Goal: Obtain resource: Download file/media

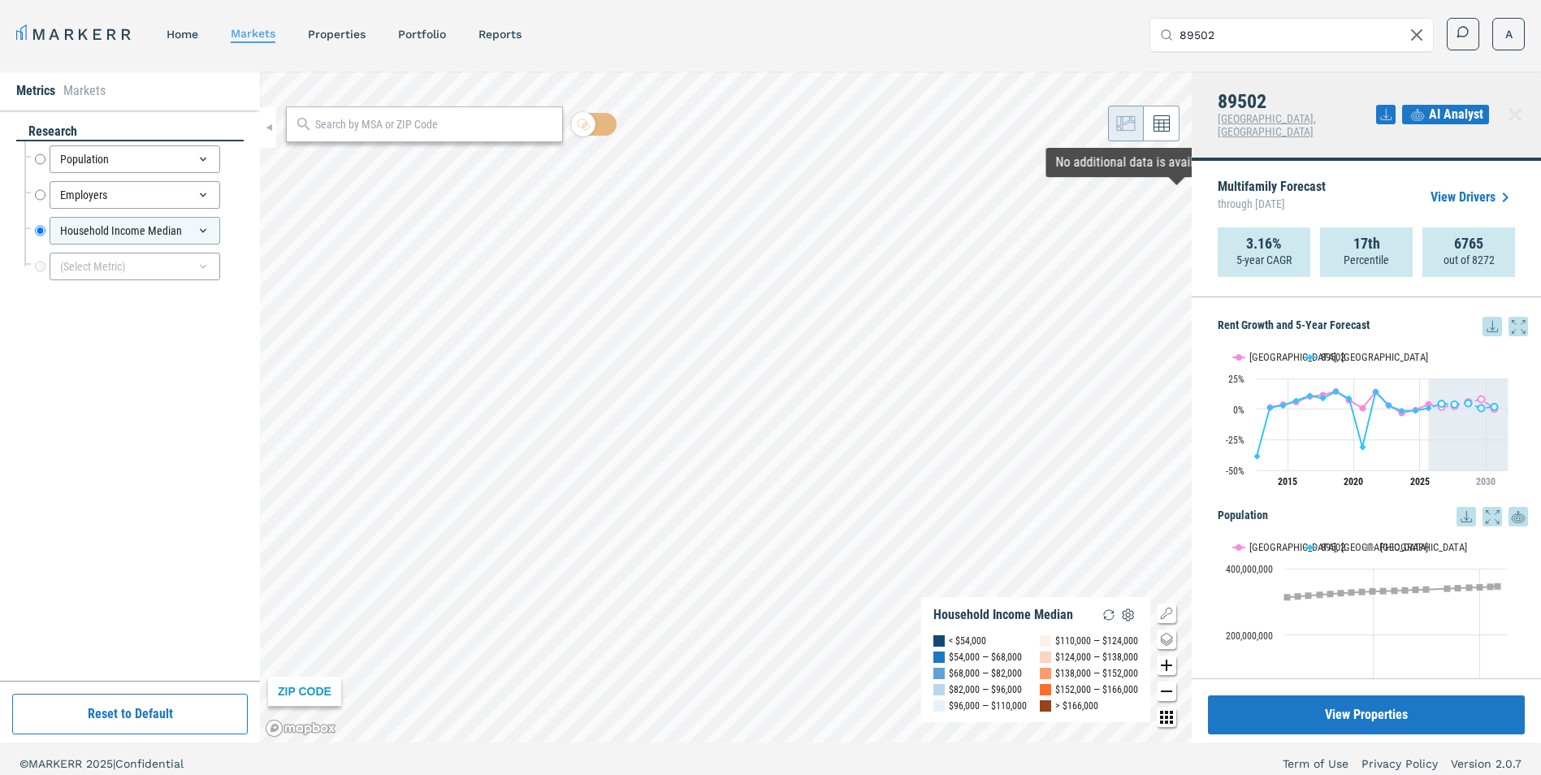
click at [1418, 37] on icon at bounding box center [1417, 35] width 10 height 10
click at [1333, 32] on input "Search by MSA, ZIP, Property Name, or Address" at bounding box center [1302, 35] width 244 height 32
type input "j"
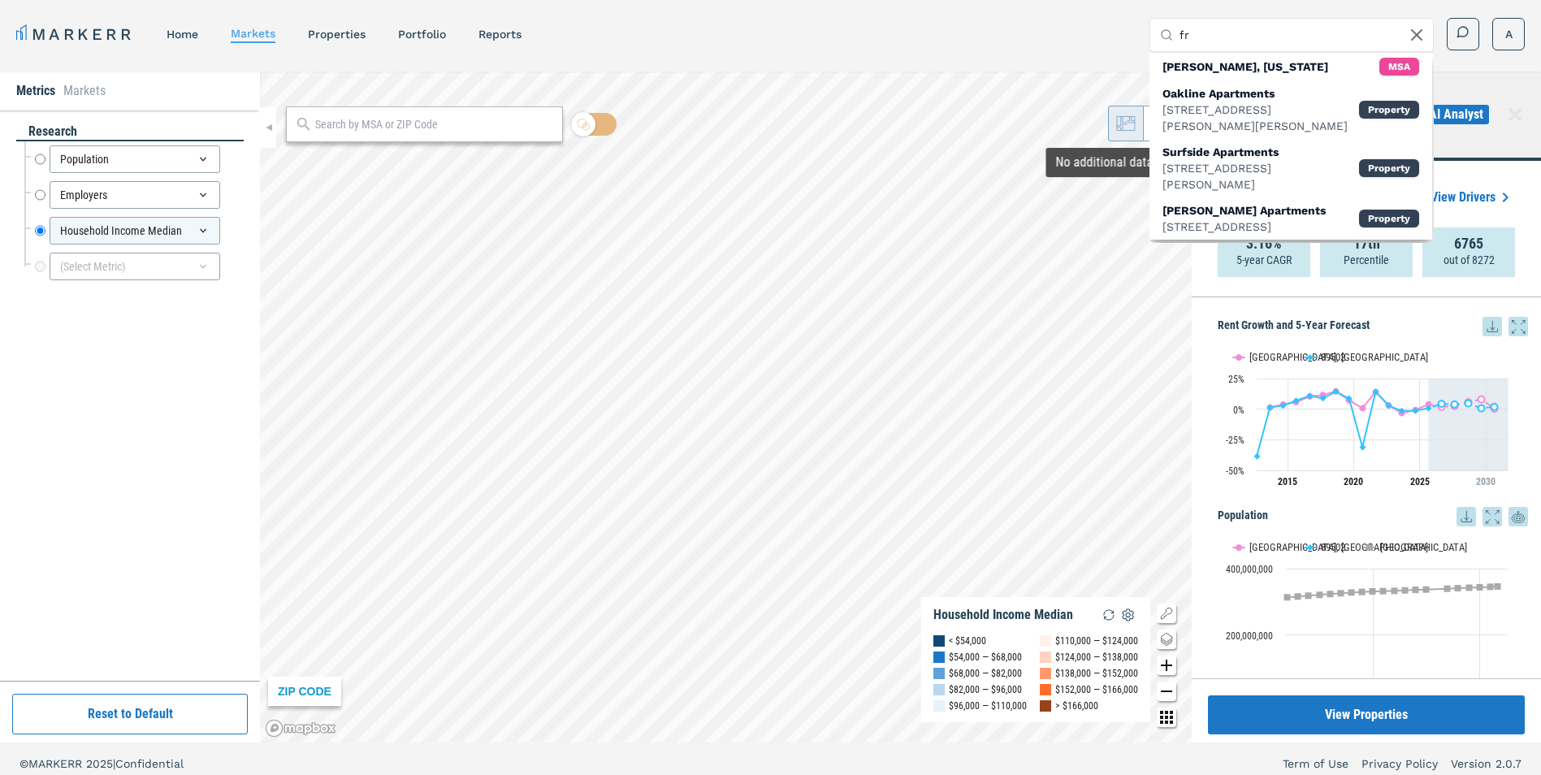
type input "f"
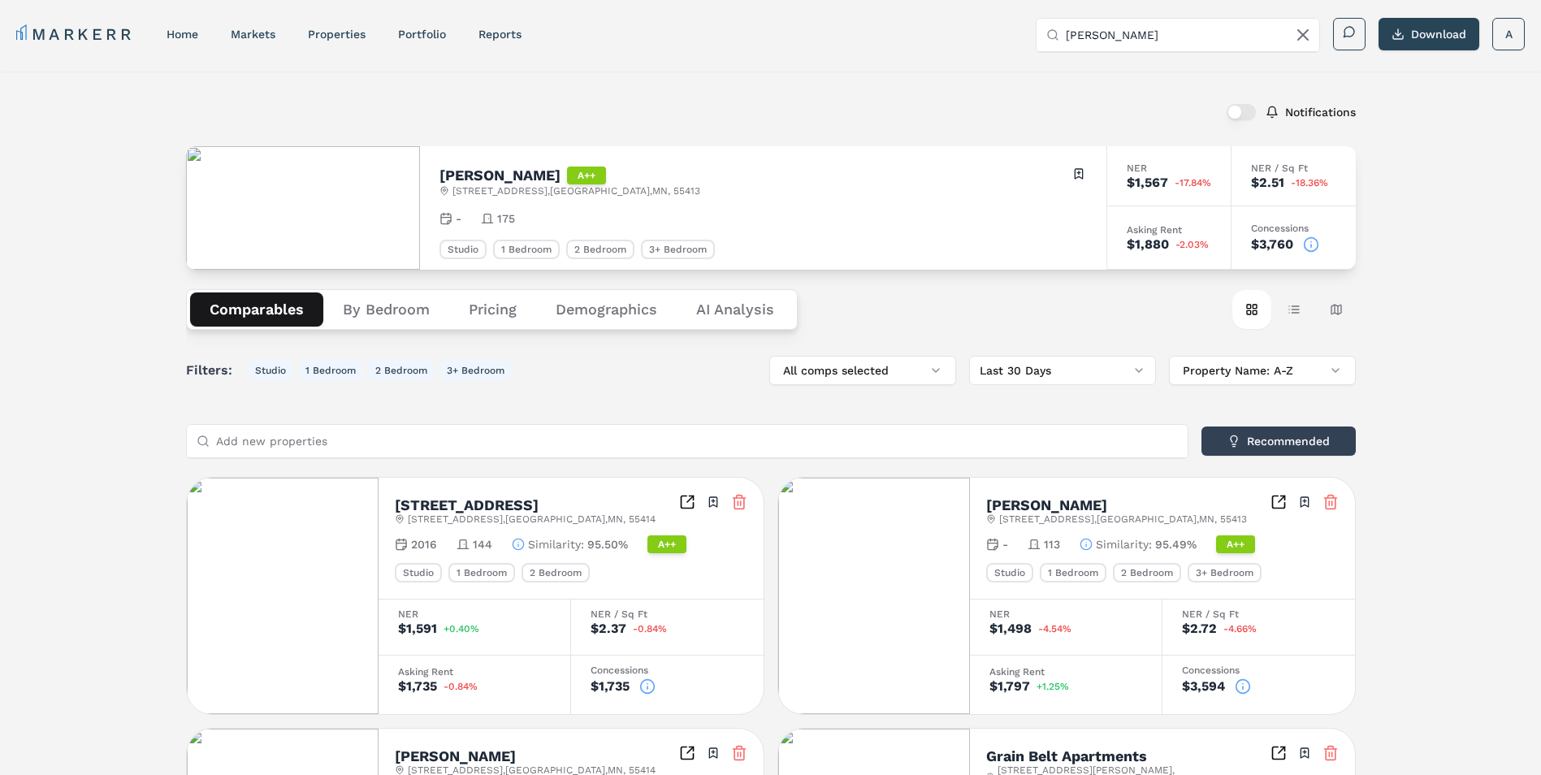
click at [423, 322] on button "By Bedroom" at bounding box center [386, 309] width 126 height 34
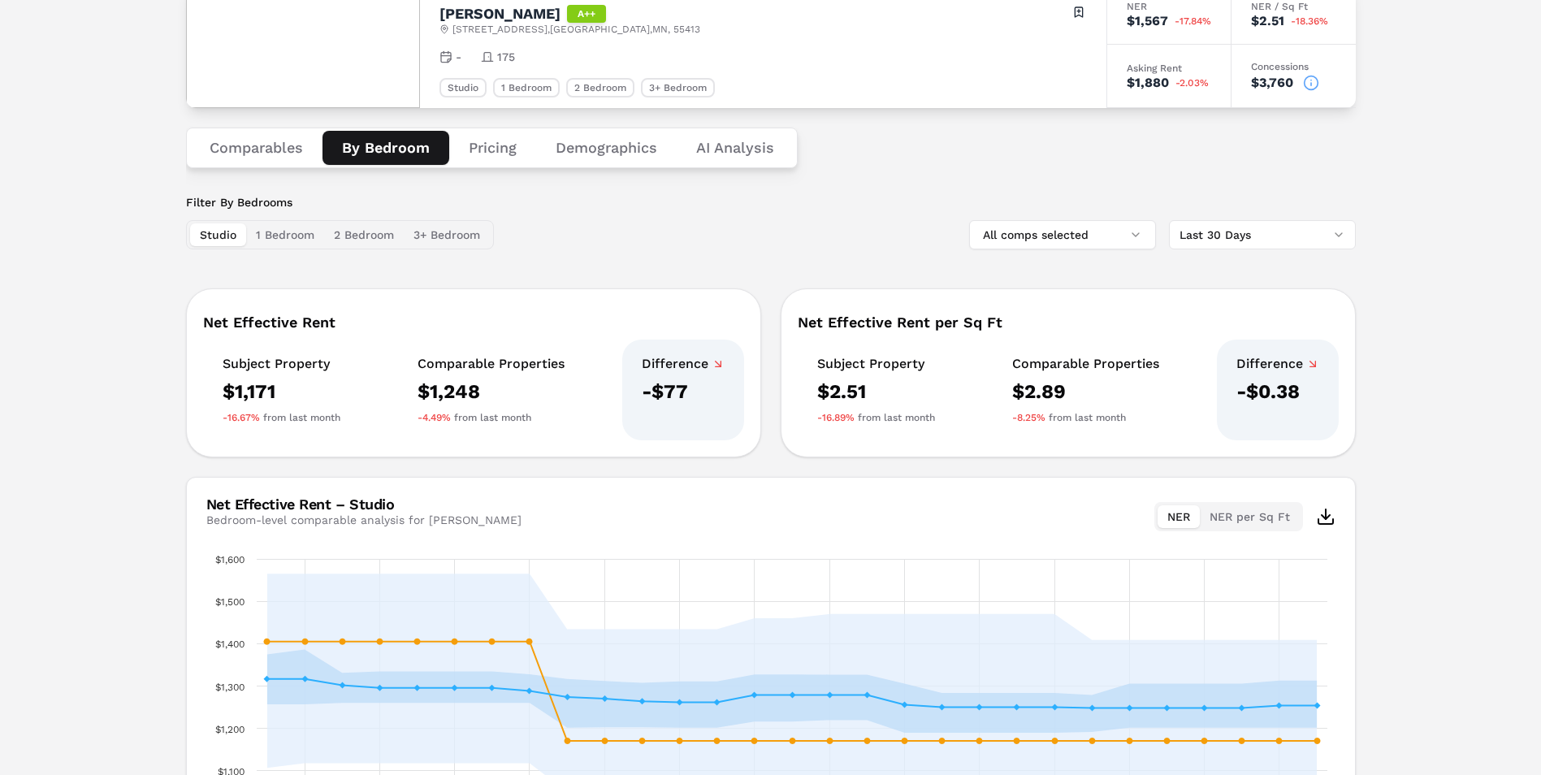
scroll to position [101, 0]
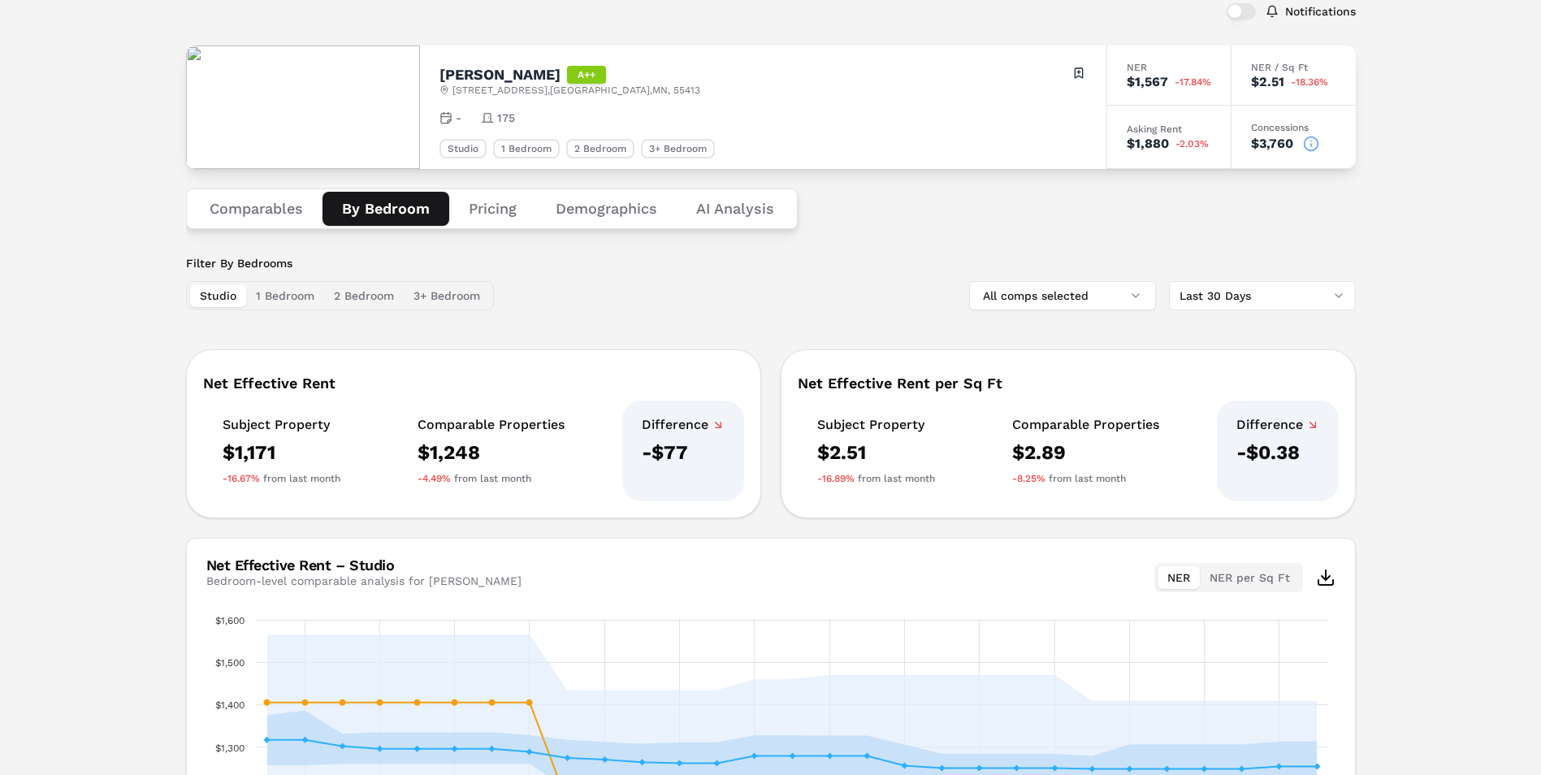
click at [510, 215] on button "Pricing" at bounding box center [492, 209] width 87 height 34
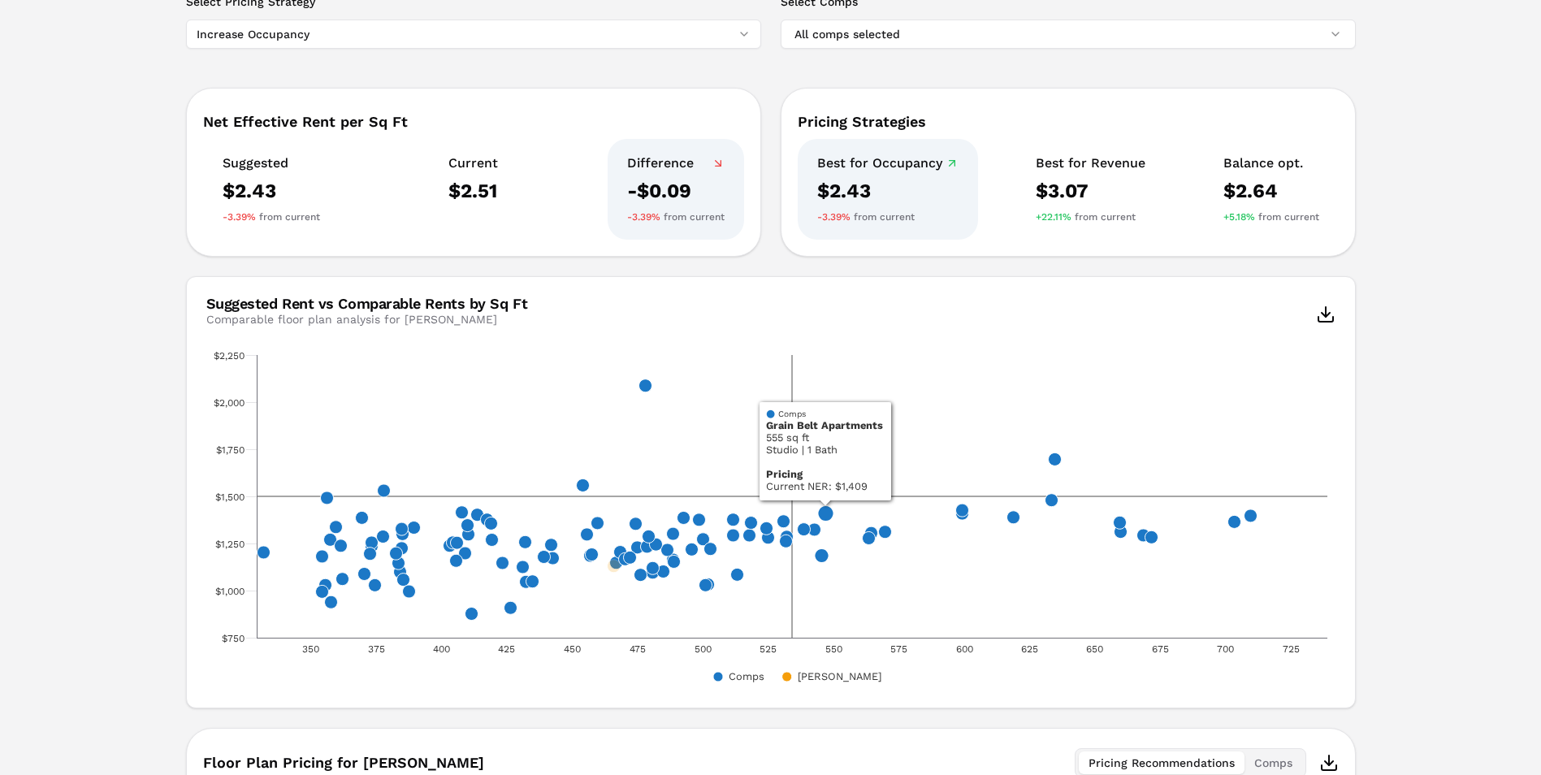
scroll to position [70, 0]
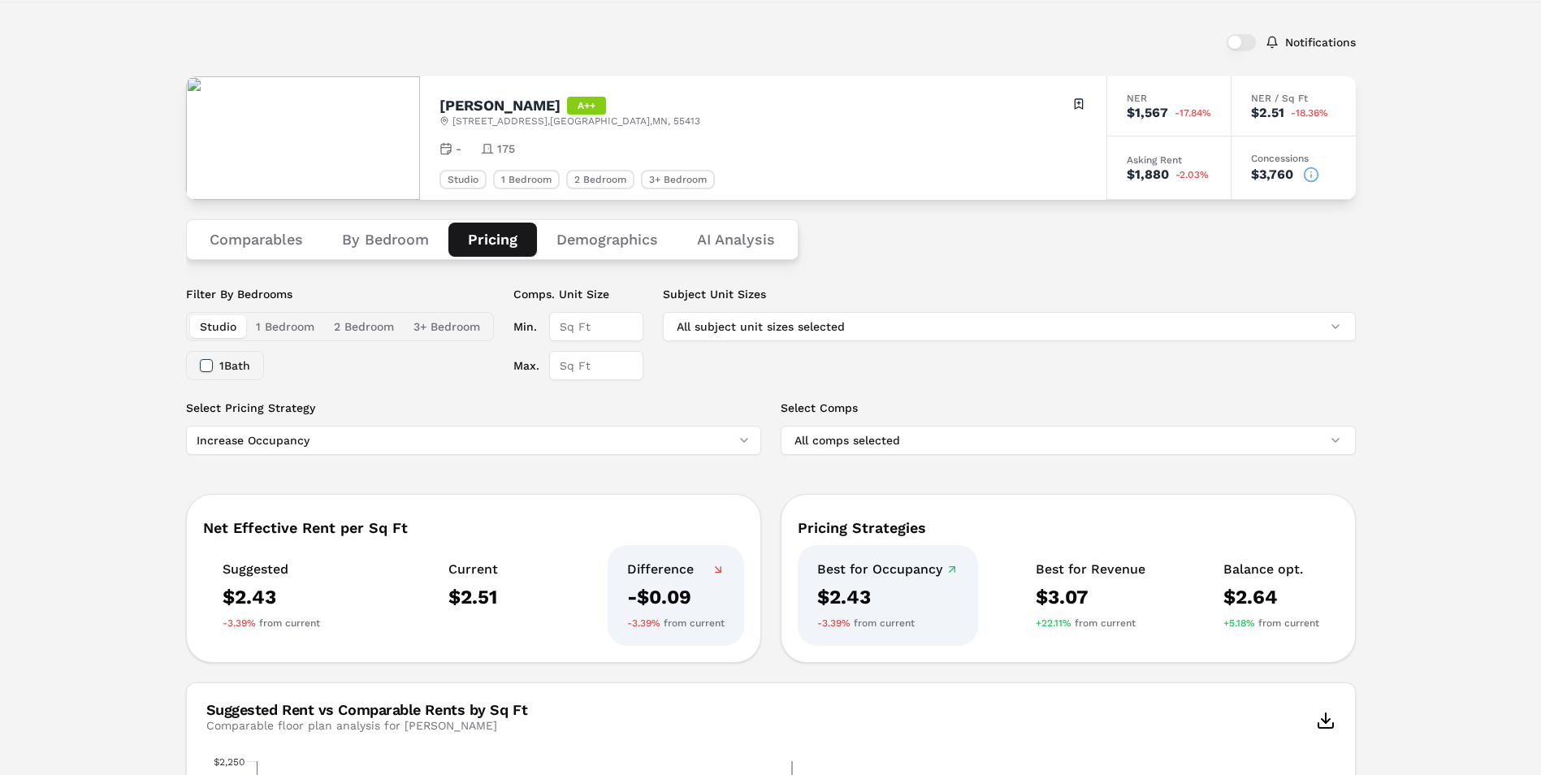
click at [625, 245] on button "Demographics" at bounding box center [607, 240] width 141 height 34
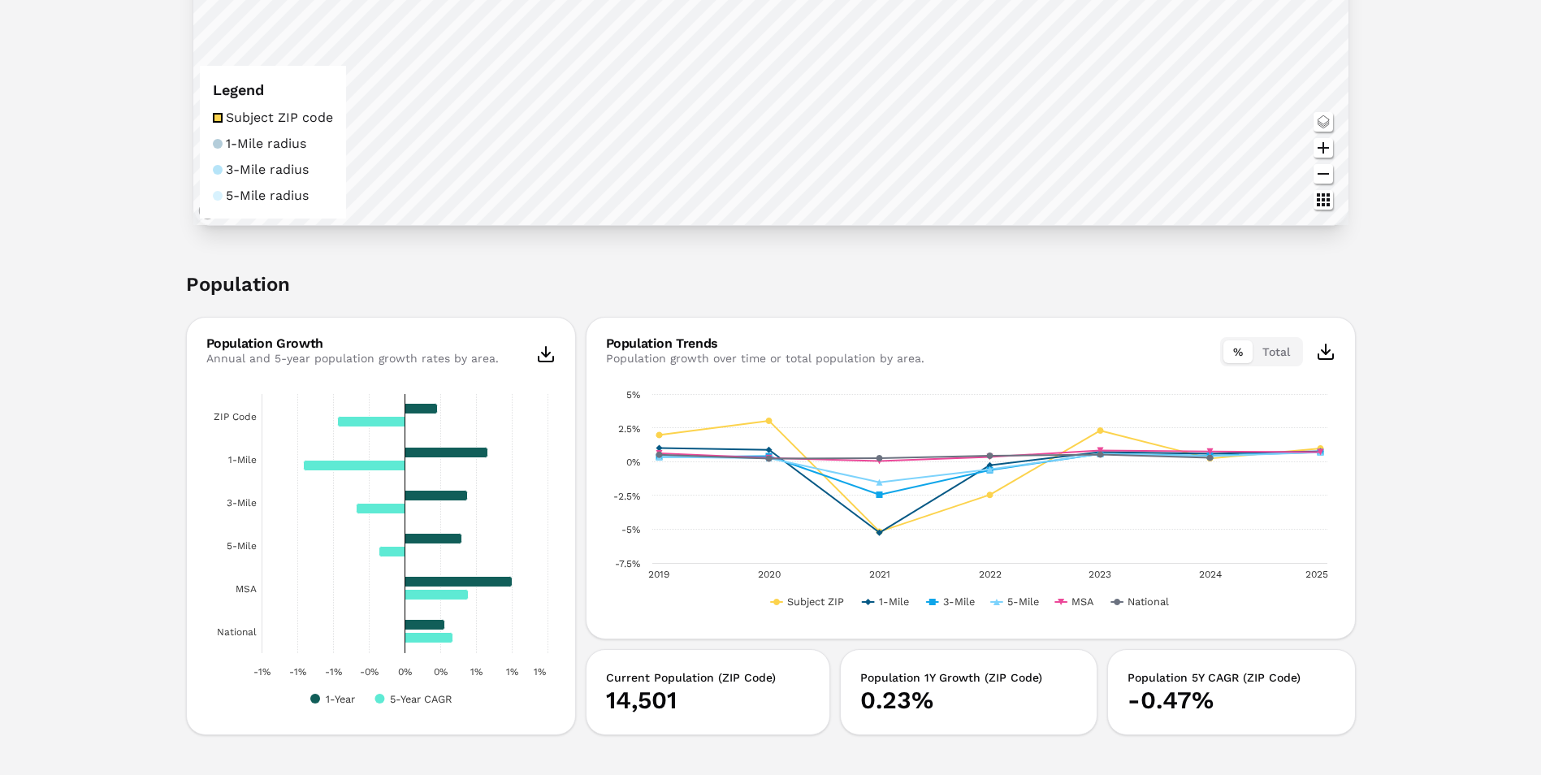
scroll to position [557, 0]
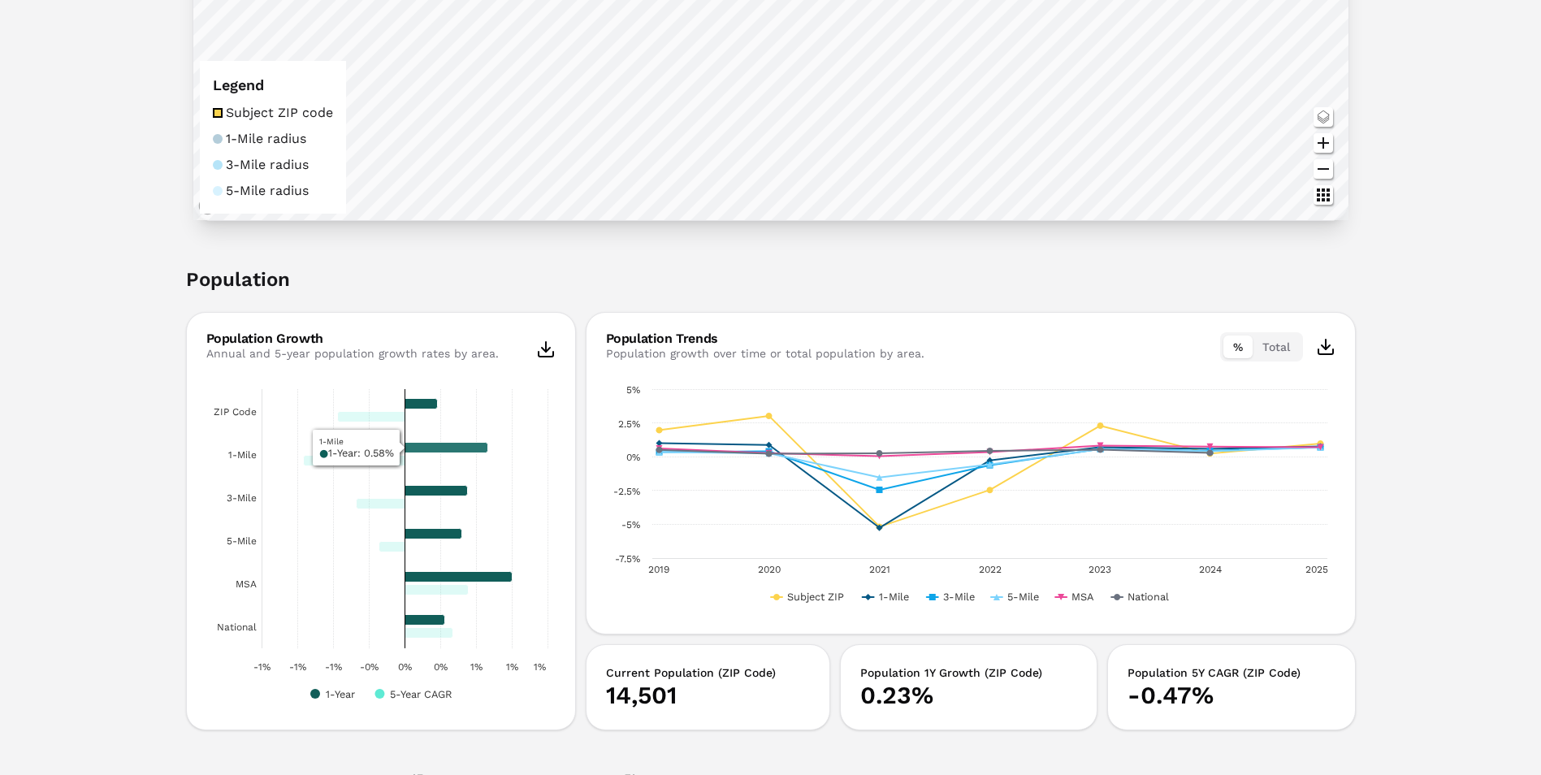
click at [461, 454] on icon "Created with Highcharts 11.4.8 1-Year 5-Year CAGR -1% -1% -1% -0% 0% 0% 1% 1% 1…" at bounding box center [380, 543] width 349 height 325
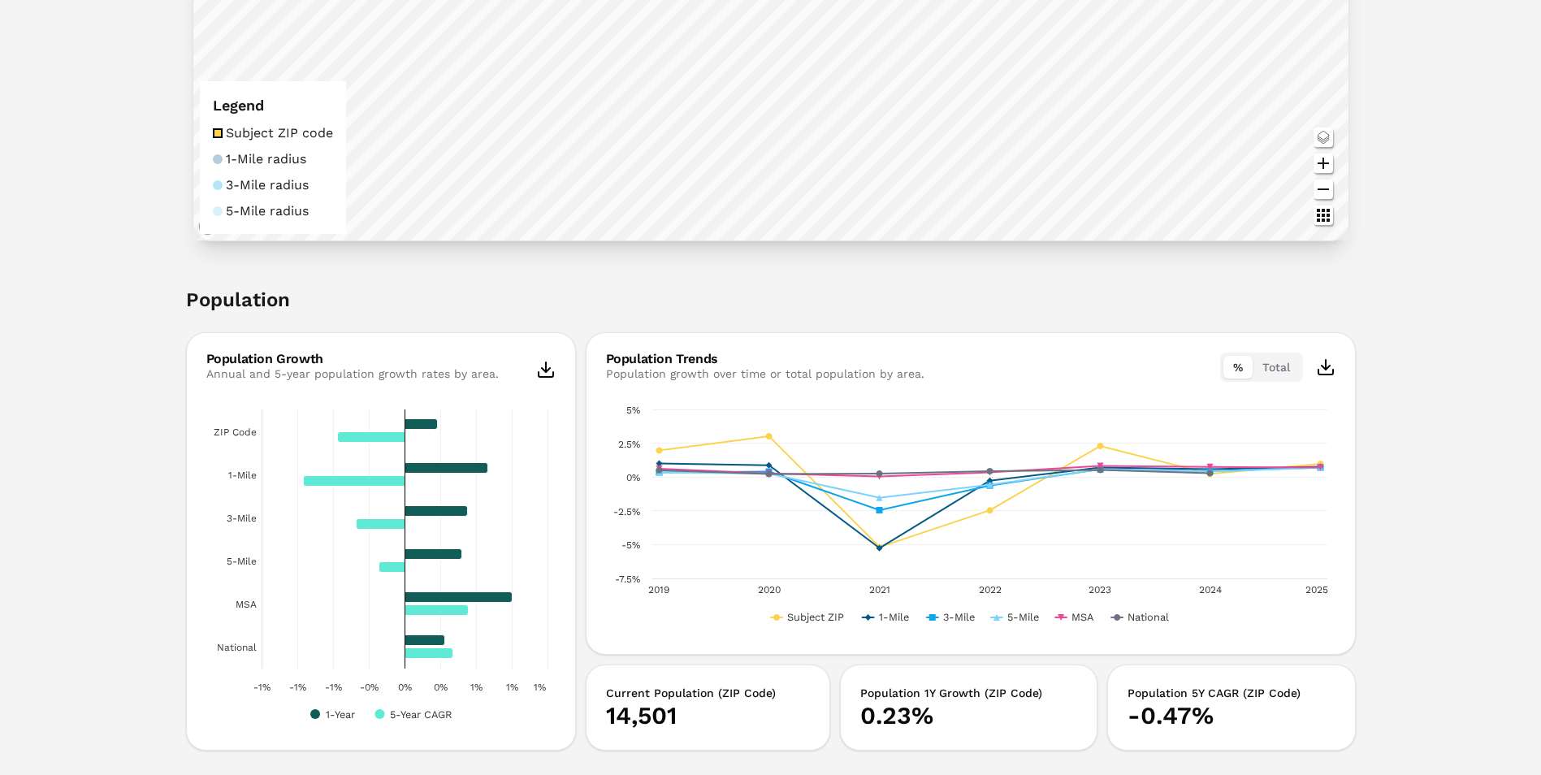
scroll to position [0, 0]
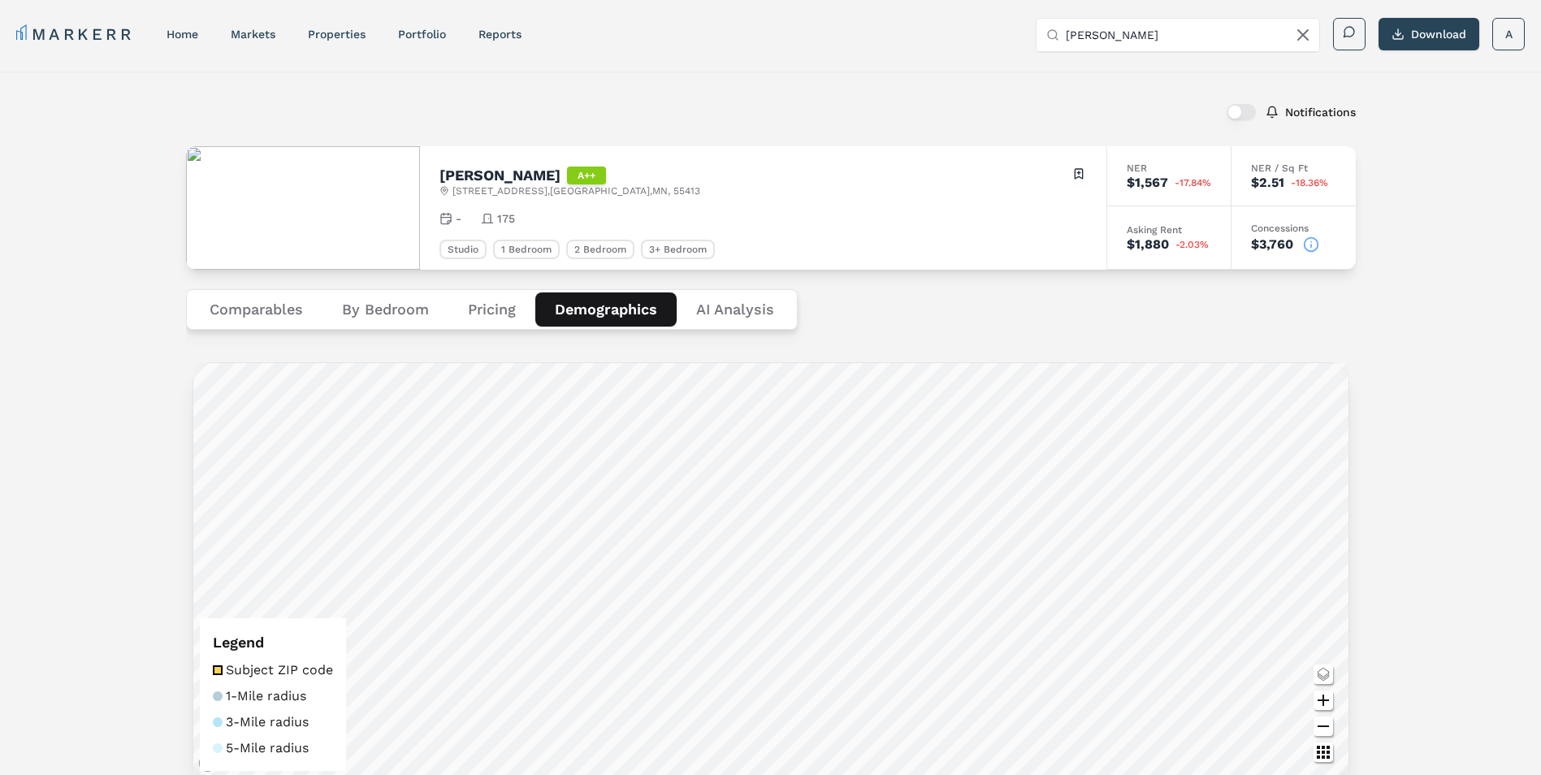
click at [741, 318] on Analysis "AI Analysis" at bounding box center [735, 309] width 117 height 34
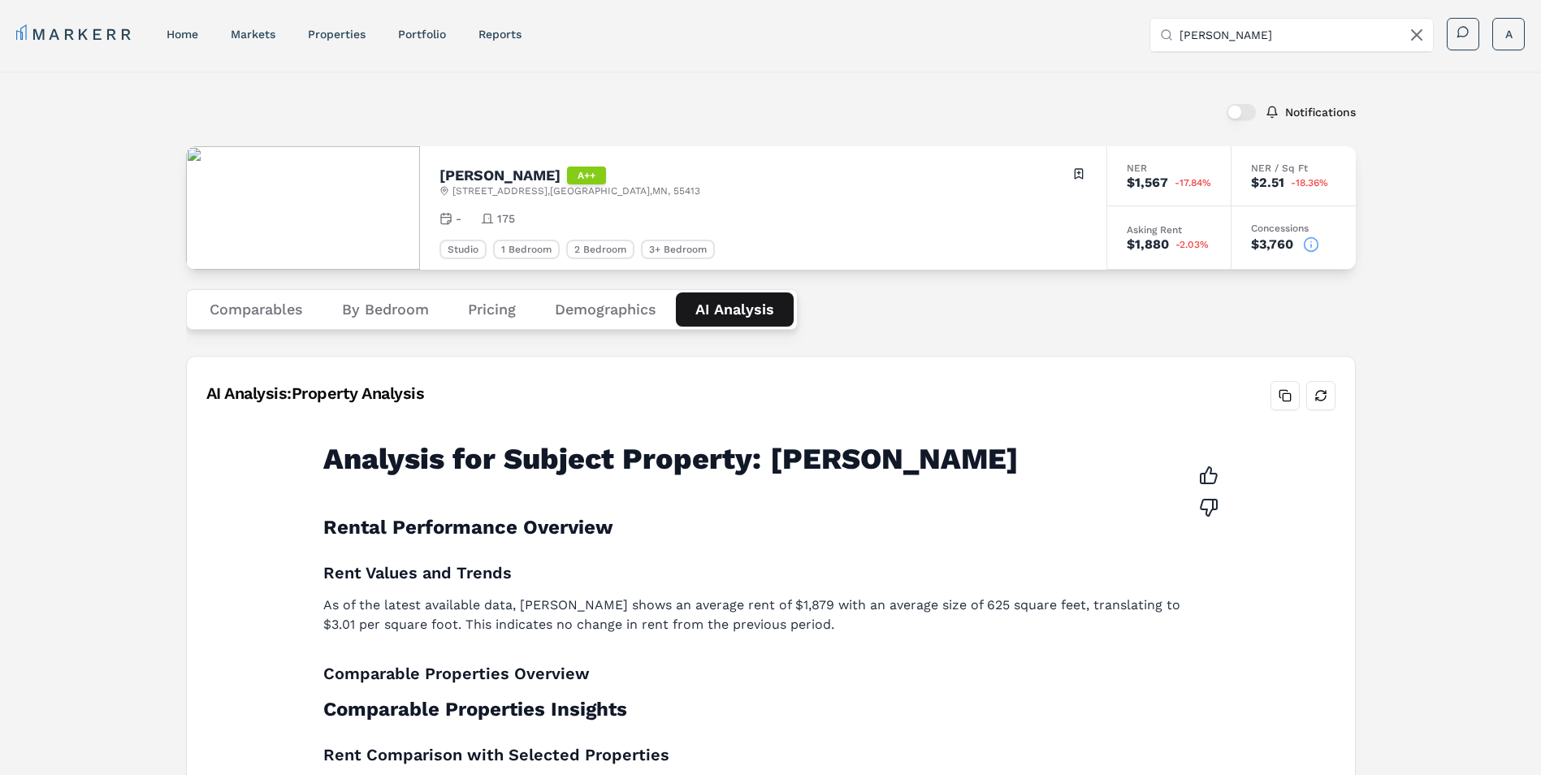
click at [1240, 19] on input "[PERSON_NAME]" at bounding box center [1302, 35] width 244 height 32
drag, startPoint x: 1282, startPoint y: 42, endPoint x: 1116, endPoint y: 49, distance: 165.9
click at [1116, 49] on div "MARKERR home markets properties Portfolio reports Search by MSA, ZIP, Property …" at bounding box center [770, 34] width 1509 height 33
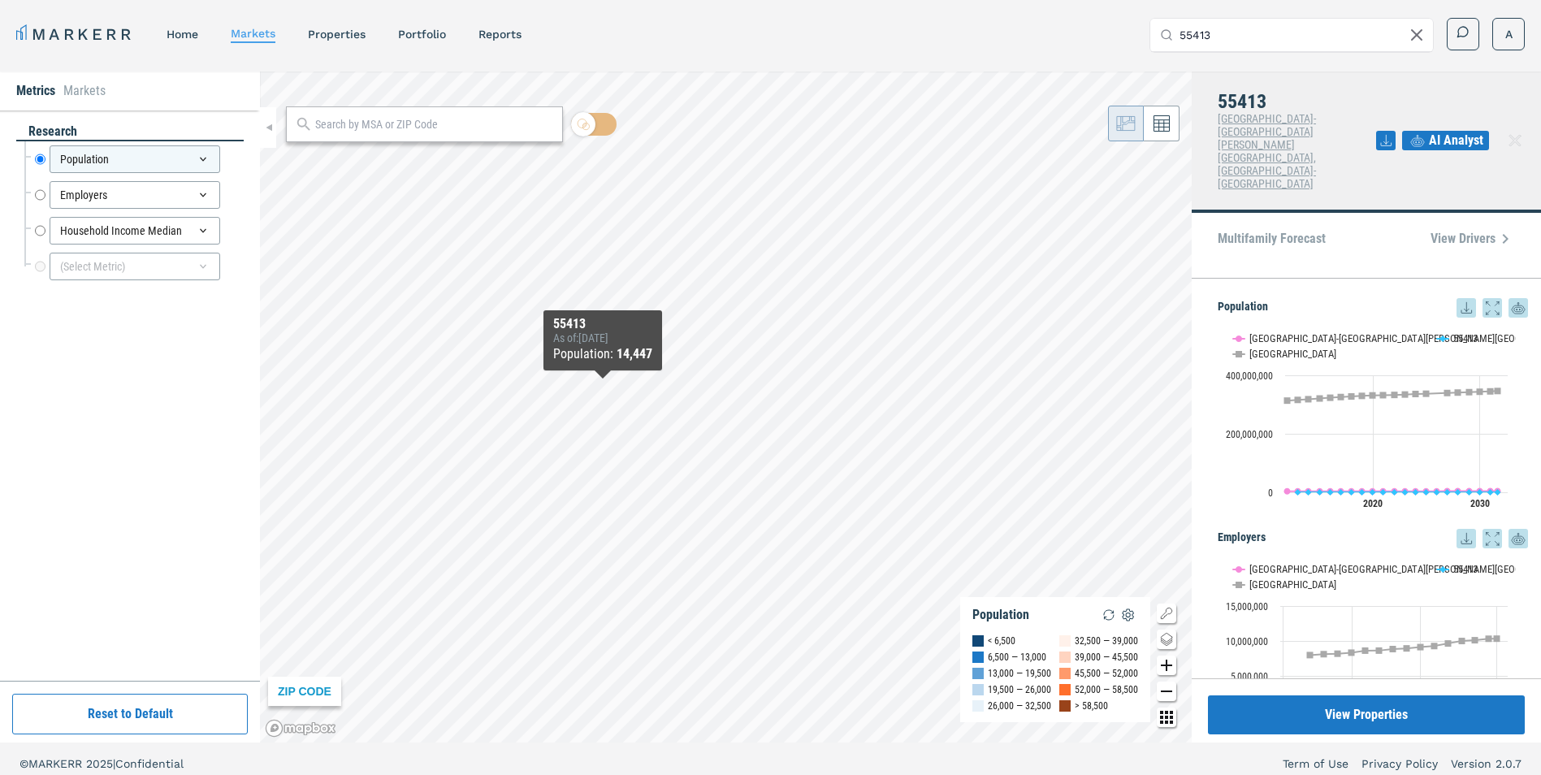
type input "55413"
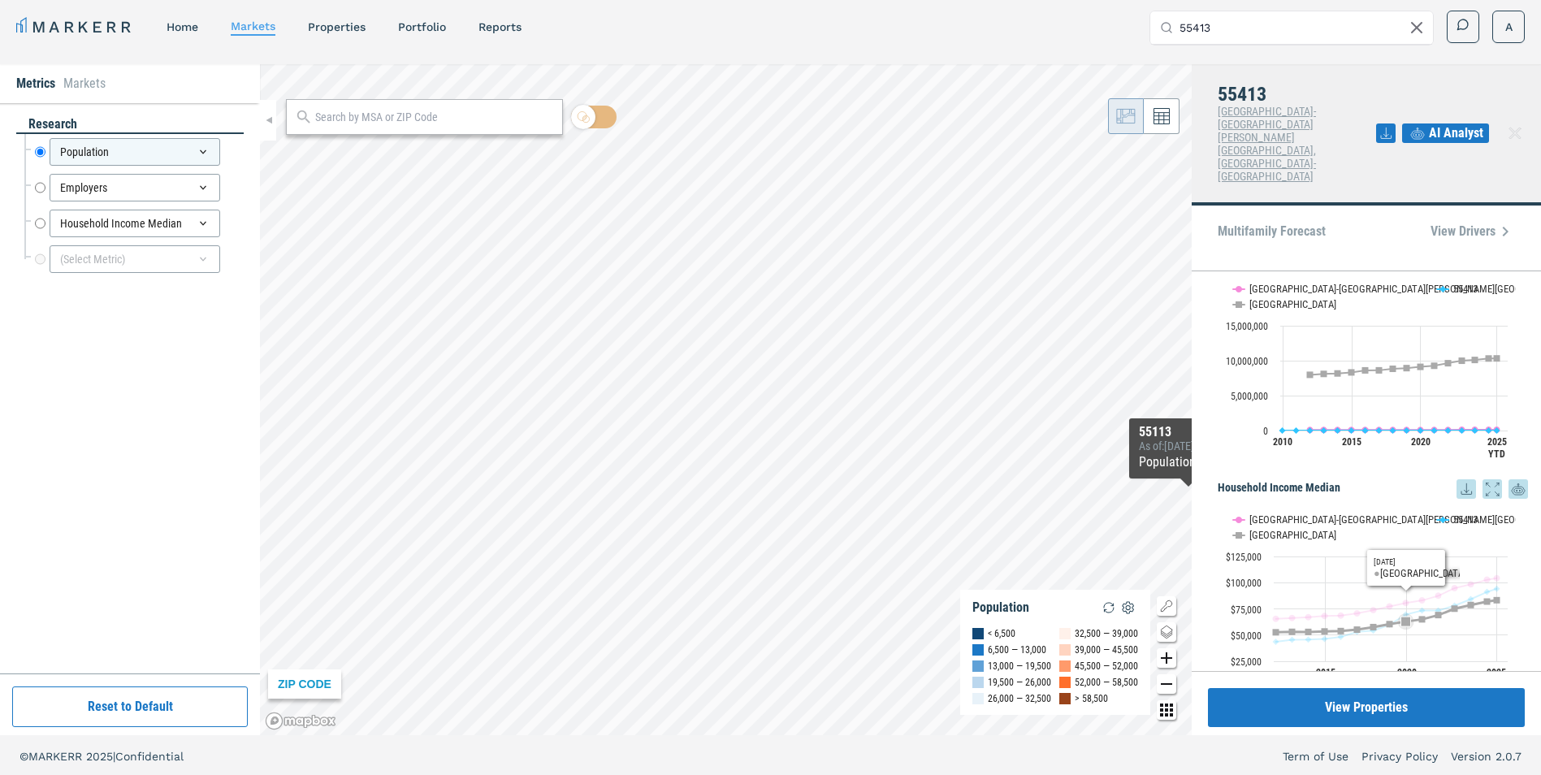
scroll to position [10, 0]
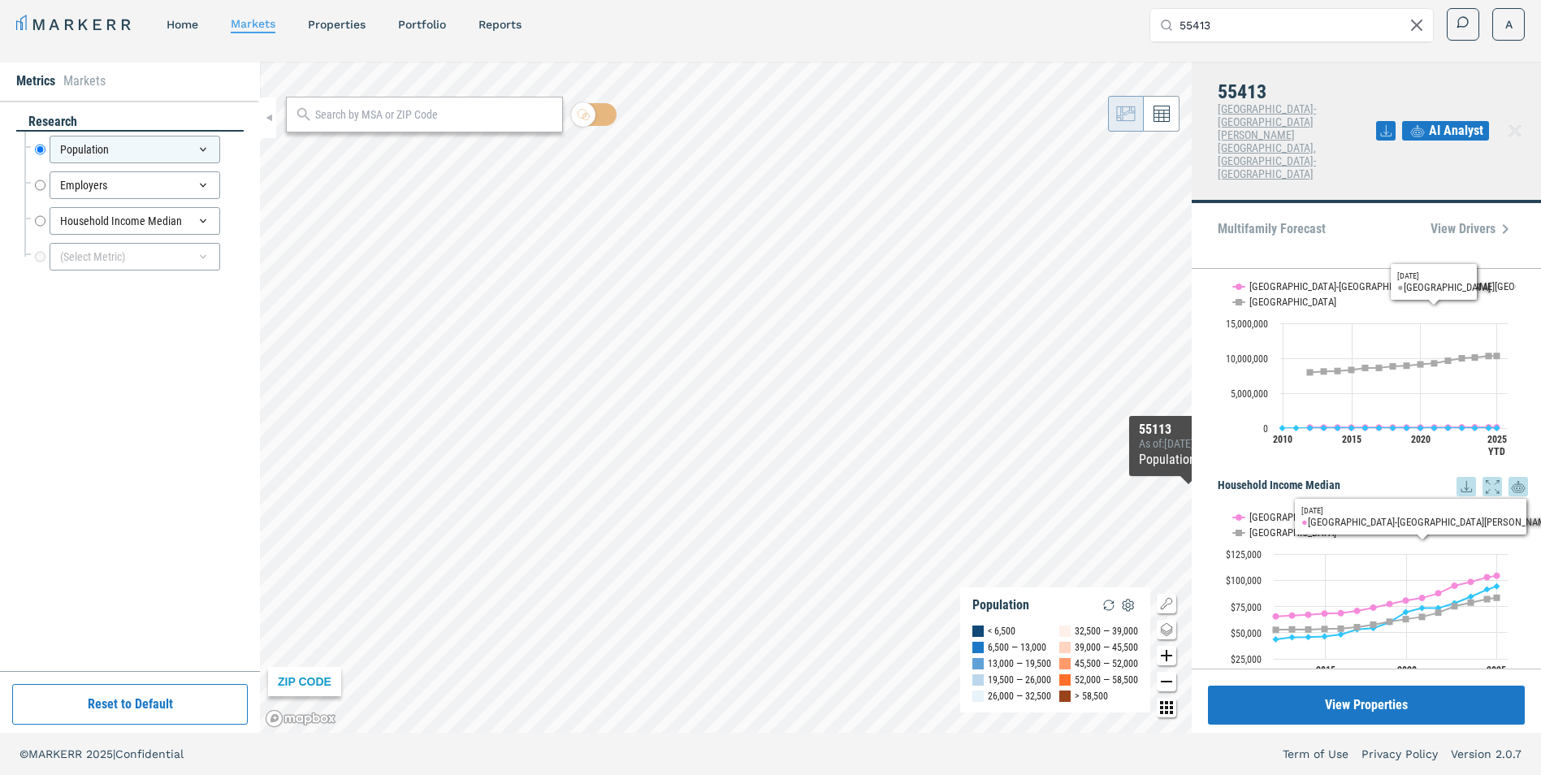
click at [1449, 95] on div "AI Analyst" at bounding box center [1452, 130] width 152 height 99
click at [1427, 121] on icon at bounding box center [1417, 130] width 19 height 19
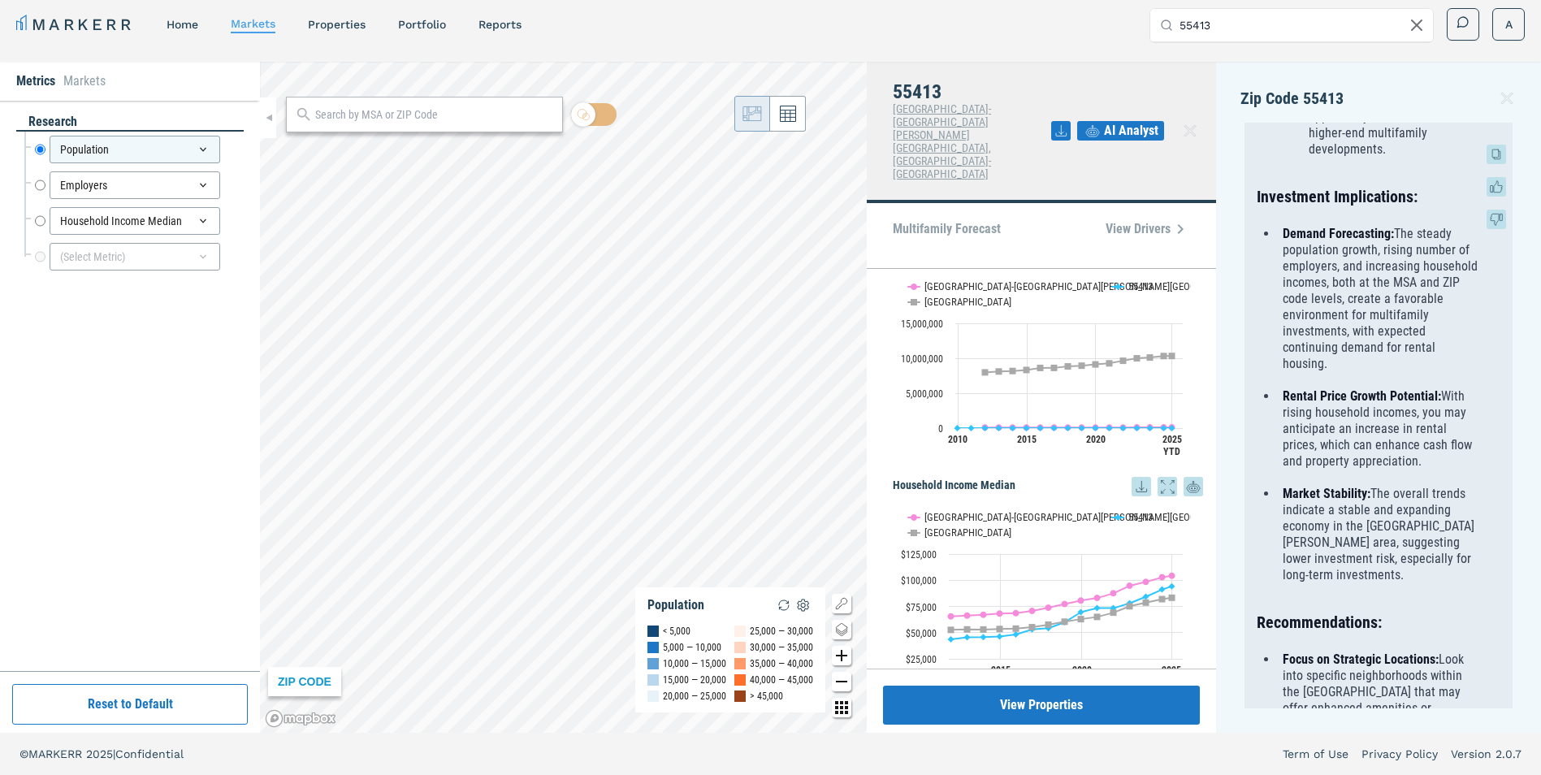
scroll to position [2031, 0]
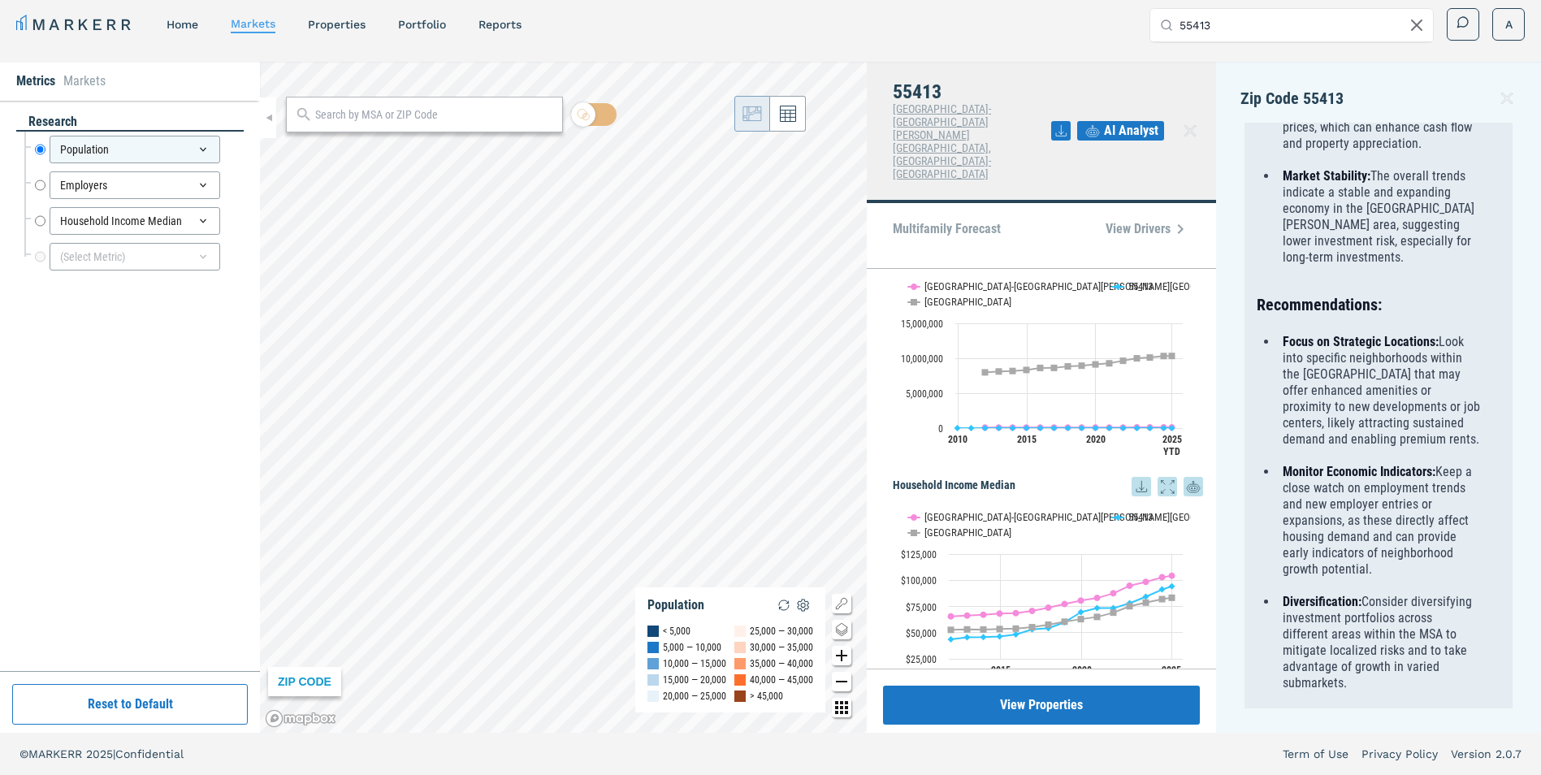
click at [1505, 101] on icon at bounding box center [1506, 98] width 11 height 11
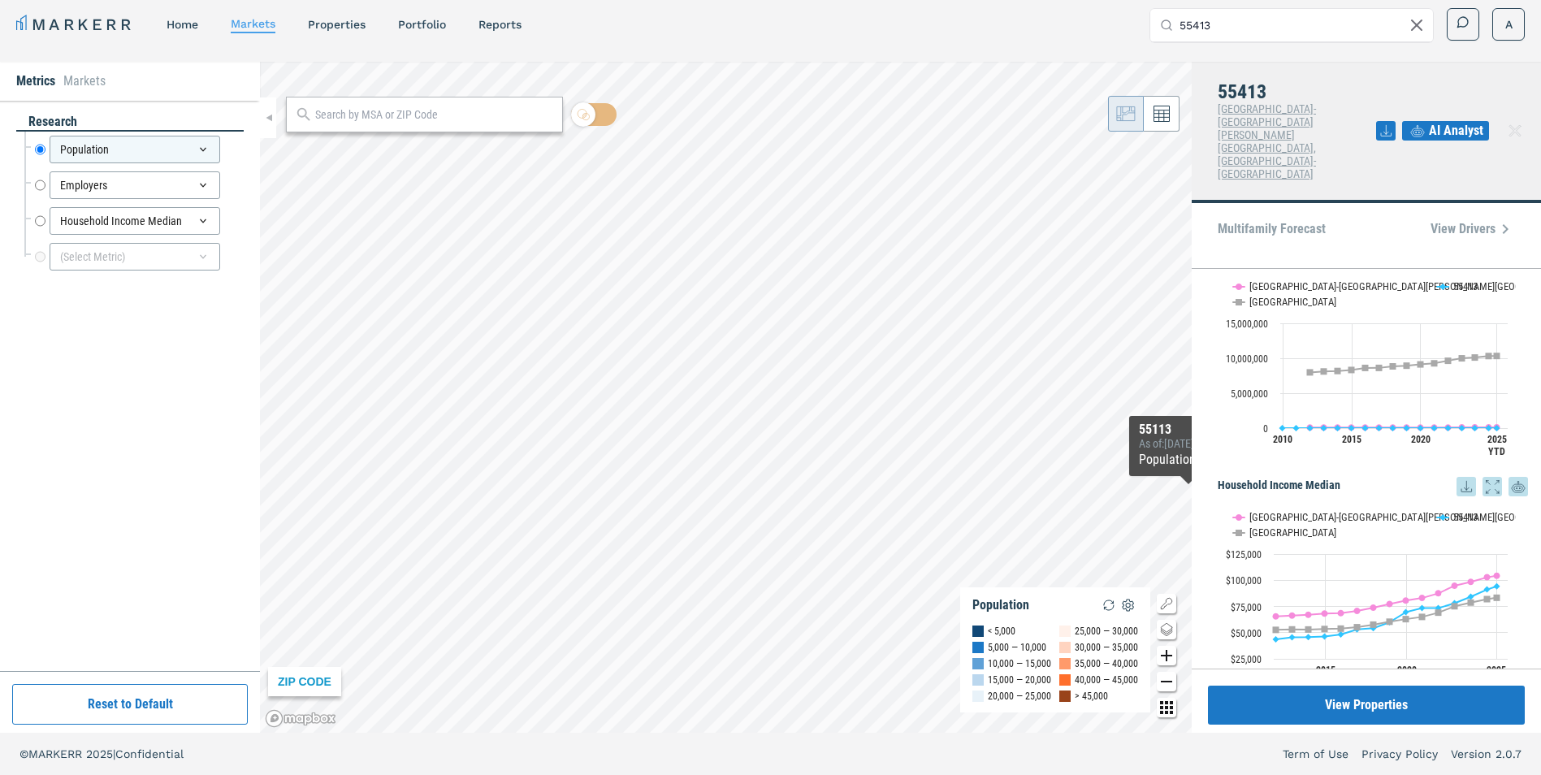
click at [1389, 121] on icon at bounding box center [1385, 130] width 19 height 19
click at [1223, 496] on rect "Interactive chart" at bounding box center [1367, 597] width 298 height 203
